Goal: Task Accomplishment & Management: Use online tool/utility

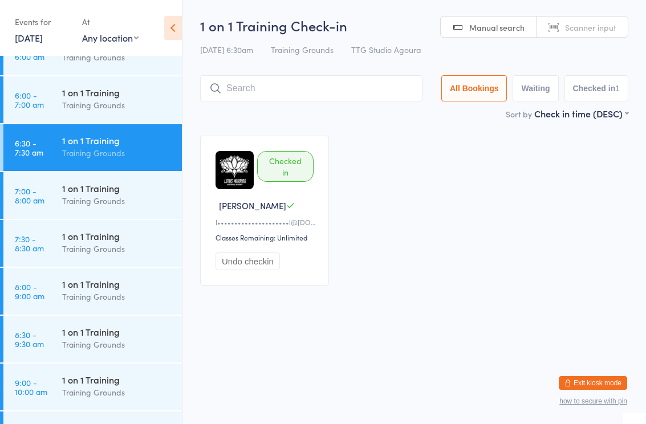
scroll to position [169, 0]
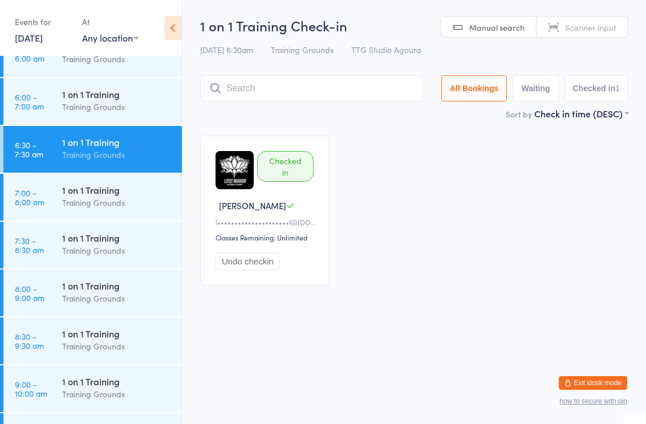
click at [107, 201] on div "Training Grounds" at bounding box center [117, 202] width 110 height 13
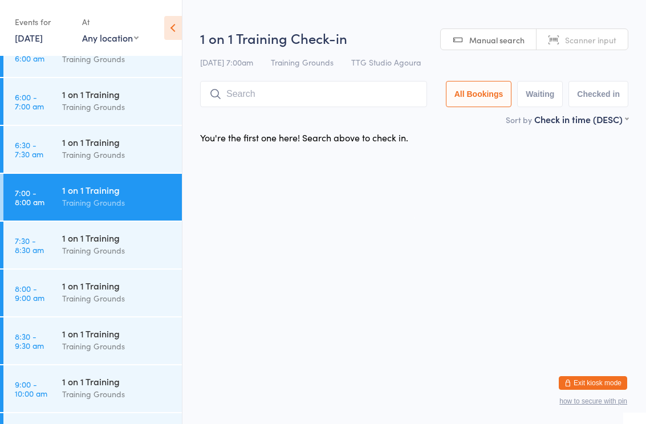
click at [95, 254] on div "Training Grounds" at bounding box center [117, 250] width 110 height 13
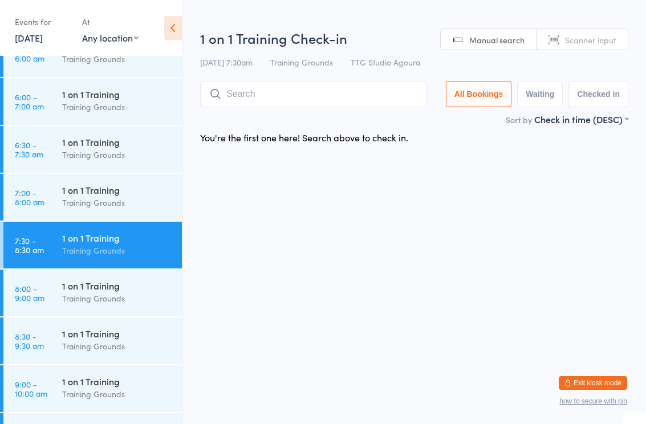
click at [105, 298] on div "Training Grounds" at bounding box center [117, 298] width 110 height 13
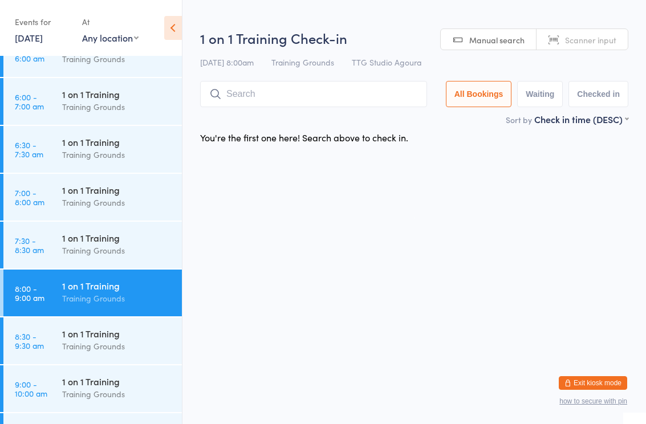
click at [109, 104] on div "Training Grounds" at bounding box center [117, 106] width 110 height 13
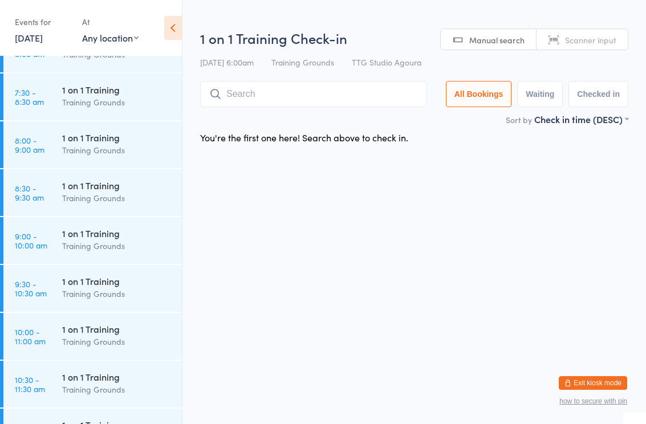
scroll to position [332, 0]
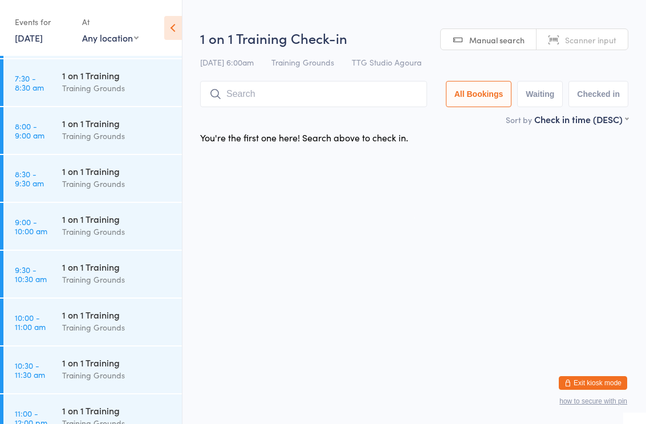
click at [108, 177] on div "1 on 1 Training" at bounding box center [117, 171] width 110 height 13
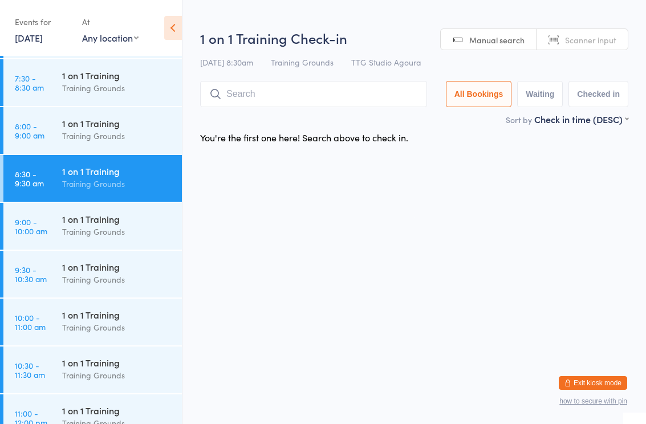
click at [333, 83] on input "search" at bounding box center [313, 94] width 227 height 26
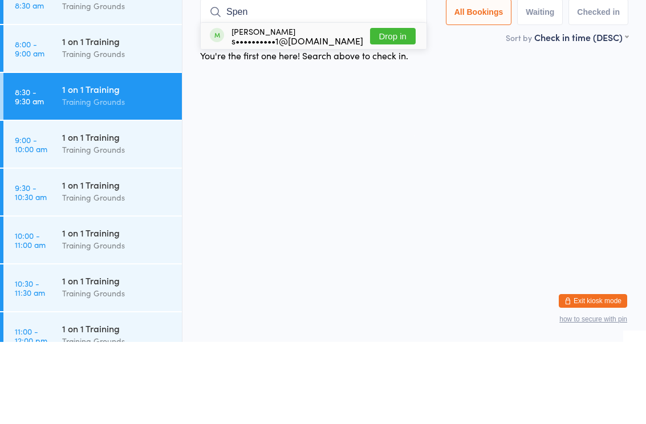
type input "Spen"
click at [398, 110] on button "Drop in" at bounding box center [393, 118] width 46 height 17
